Goal: Transaction & Acquisition: Purchase product/service

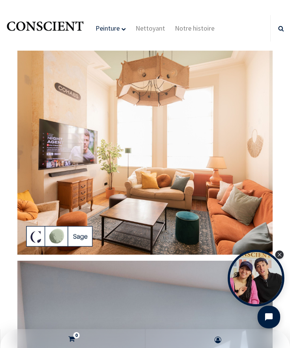
click at [60, 239] on img at bounding box center [144, 153] width 255 height 204
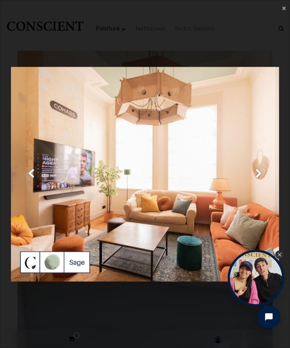
click at [264, 174] on link "Suivante" at bounding box center [259, 173] width 40 height 335
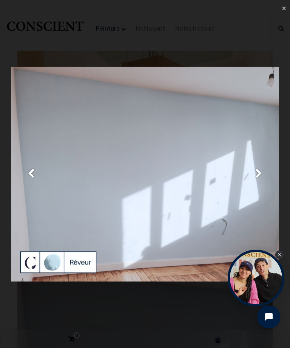
click at [264, 172] on link "Suivante" at bounding box center [259, 173] width 40 height 335
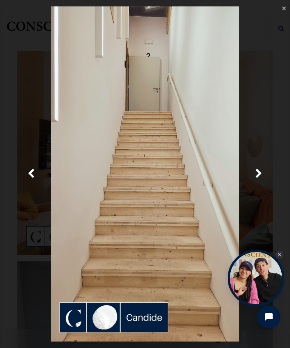
click at [262, 171] on span "Suivante" at bounding box center [259, 174] width 7 height 15
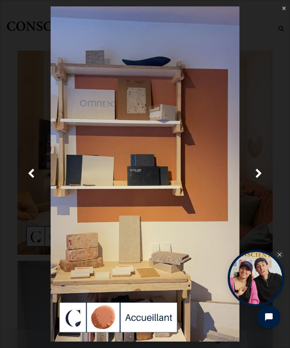
click at [262, 173] on span "Suivante" at bounding box center [259, 174] width 7 height 15
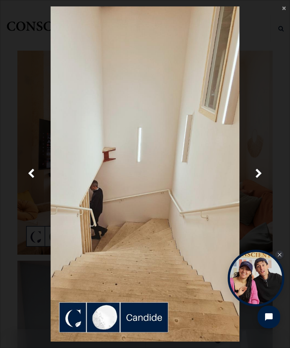
click at [262, 172] on span "Suivante" at bounding box center [259, 174] width 7 height 15
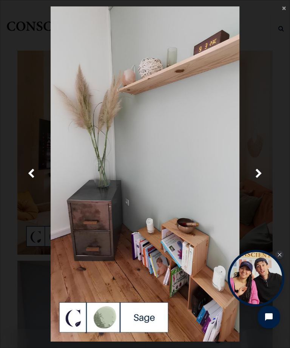
click at [262, 173] on span "Suivante" at bounding box center [259, 174] width 7 height 15
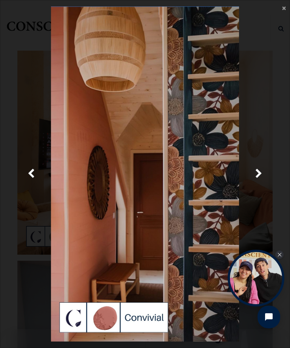
click at [261, 178] on span "Suivante" at bounding box center [259, 174] width 7 height 15
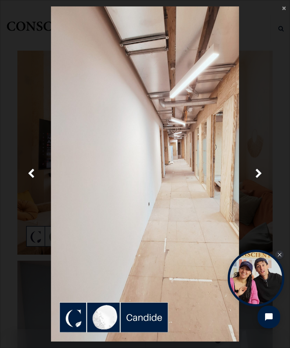
click at [263, 174] on link "Suivante" at bounding box center [259, 173] width 40 height 335
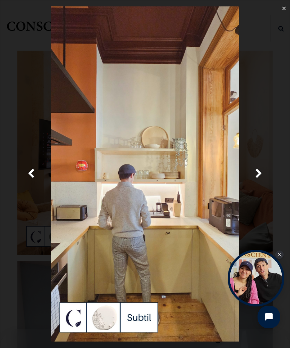
click at [264, 178] on link "Suivante" at bounding box center [259, 173] width 40 height 335
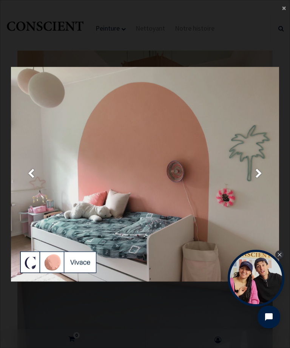
click at [261, 174] on span "Suivante" at bounding box center [259, 174] width 7 height 15
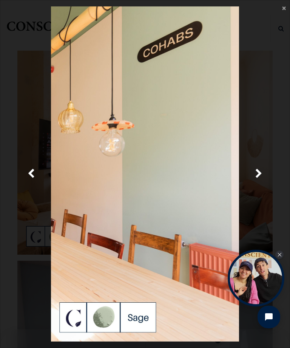
click at [258, 176] on span "Suivante" at bounding box center [259, 174] width 7 height 15
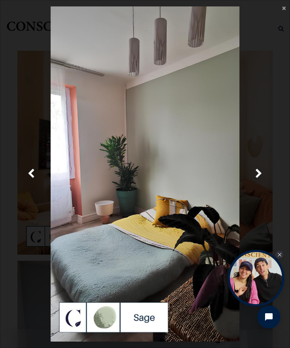
click at [262, 179] on span "Suivante" at bounding box center [259, 174] width 7 height 15
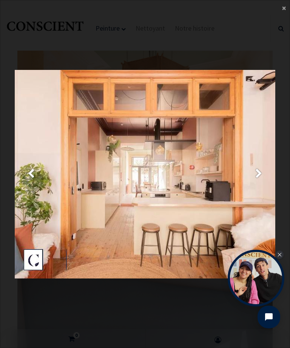
click at [261, 175] on span "Suivante" at bounding box center [259, 174] width 7 height 15
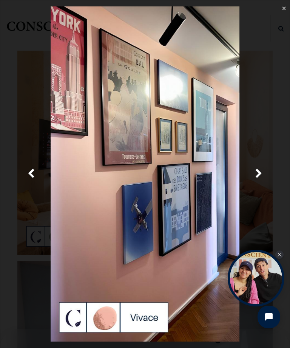
click at [262, 175] on span "Suivante" at bounding box center [259, 174] width 7 height 15
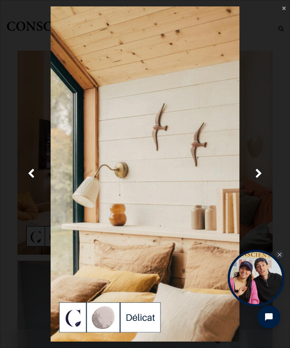
click at [261, 181] on span "Suivante" at bounding box center [259, 174] width 7 height 15
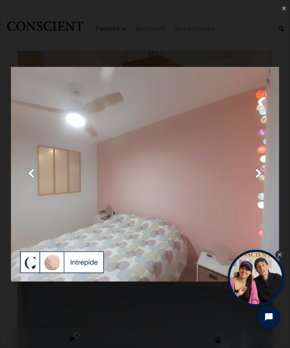
click at [286, 12] on span "×" at bounding box center [284, 8] width 4 height 10
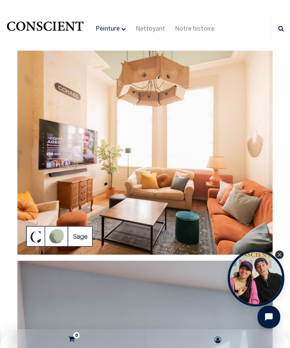
click at [195, 31] on span "Notre histoire" at bounding box center [195, 28] width 40 height 9
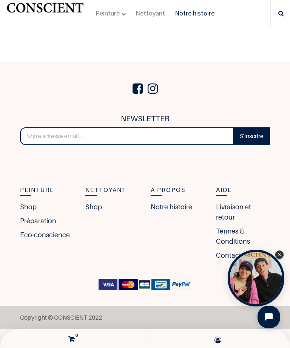
scroll to position [1123, 0]
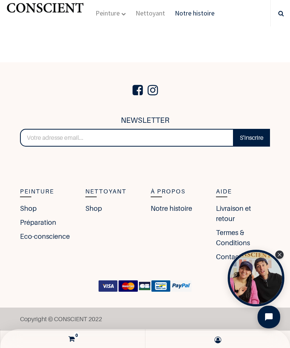
click at [97, 209] on link "Shop" at bounding box center [93, 208] width 17 height 10
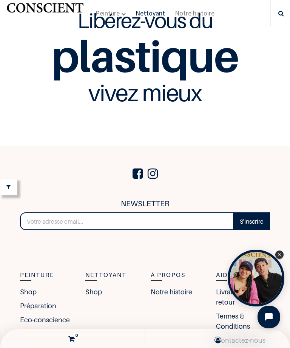
scroll to position [2174, 0]
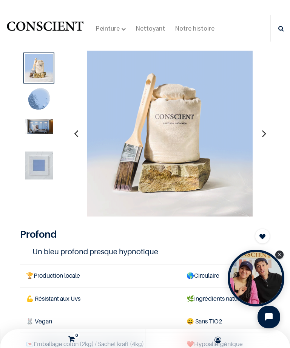
click at [42, 127] on img at bounding box center [39, 126] width 28 height 15
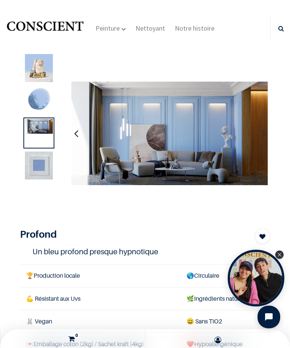
click at [42, 164] on img at bounding box center [39, 166] width 28 height 28
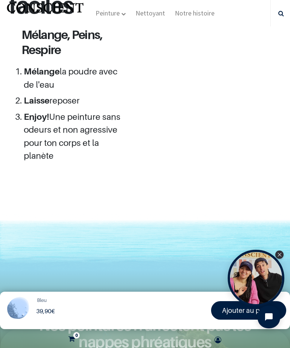
scroll to position [1220, 0]
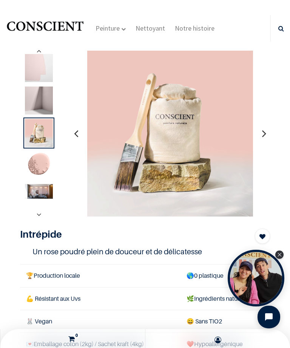
click at [43, 104] on img at bounding box center [39, 101] width 28 height 28
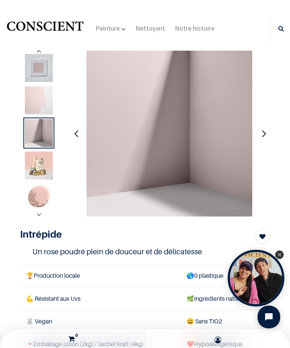
click at [42, 101] on img at bounding box center [39, 101] width 28 height 28
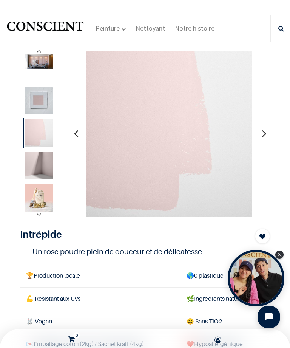
click at [43, 98] on img at bounding box center [39, 101] width 28 height 28
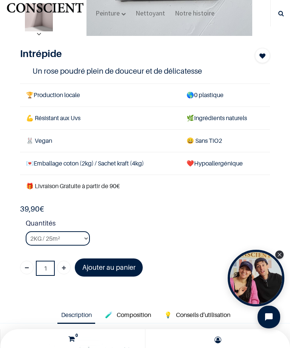
scroll to position [159, 0]
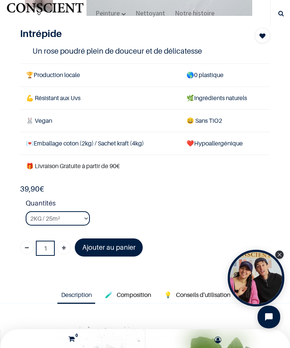
click at [177, 344] on icon at bounding box center [218, 341] width 130 height 12
